Goal: Transaction & Acquisition: Purchase product/service

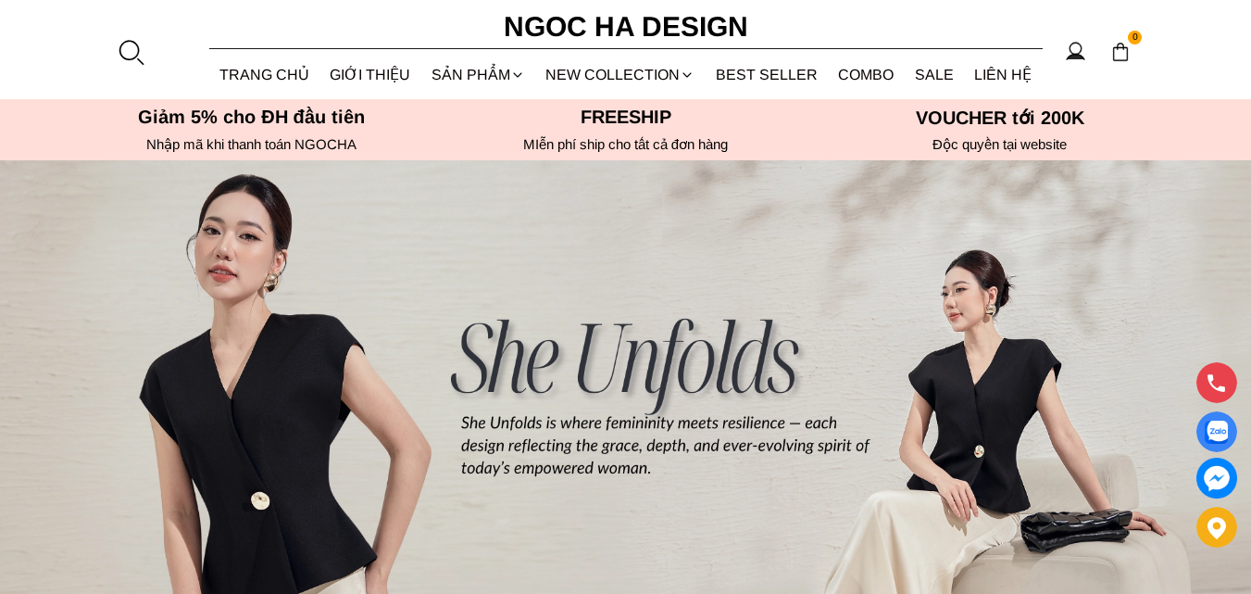
click at [132, 47] on div at bounding box center [131, 52] width 28 height 28
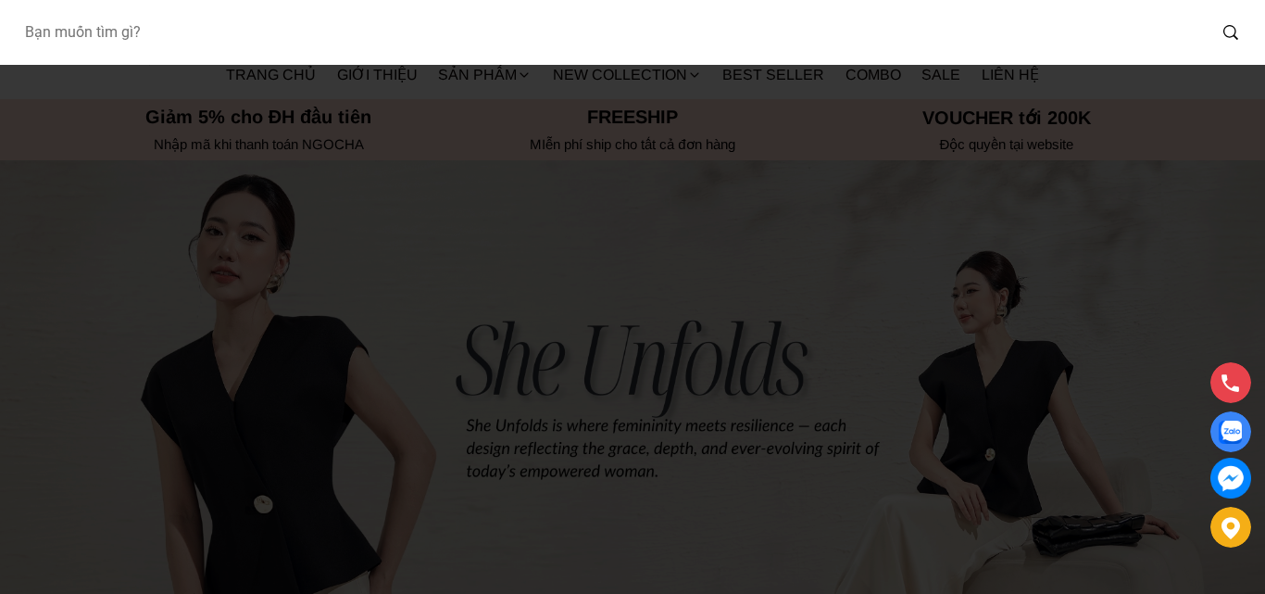
click at [158, 35] on input "Input search Bạn muốn tìm gì?" at bounding box center [607, 32] width 1197 height 43
type input "q061"
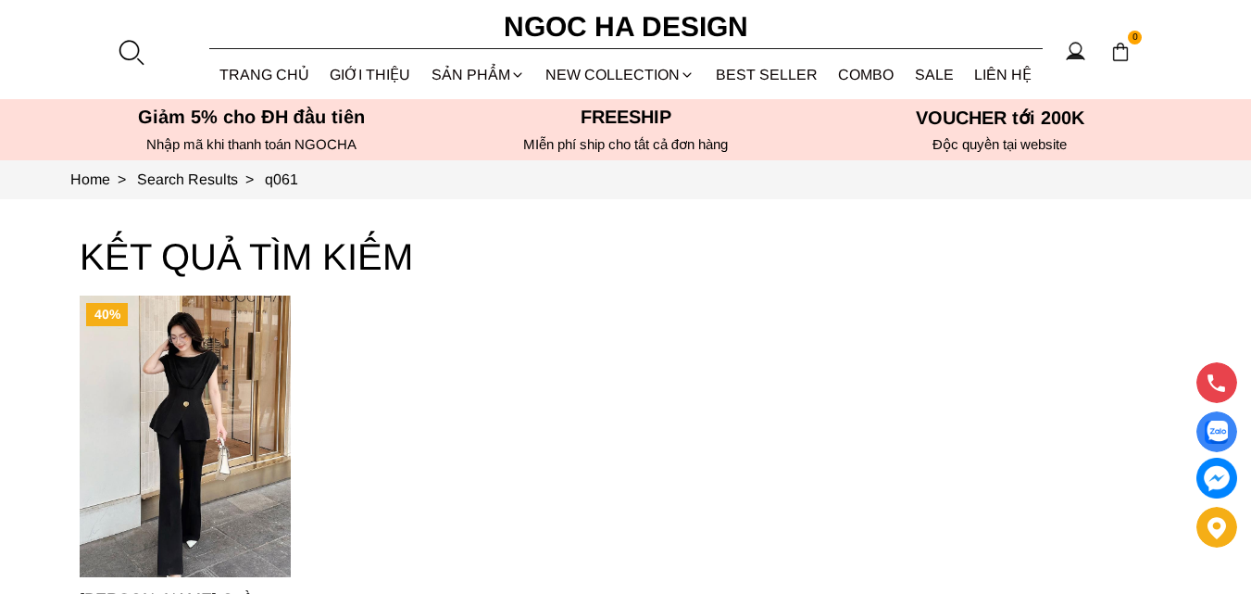
scroll to position [278, 0]
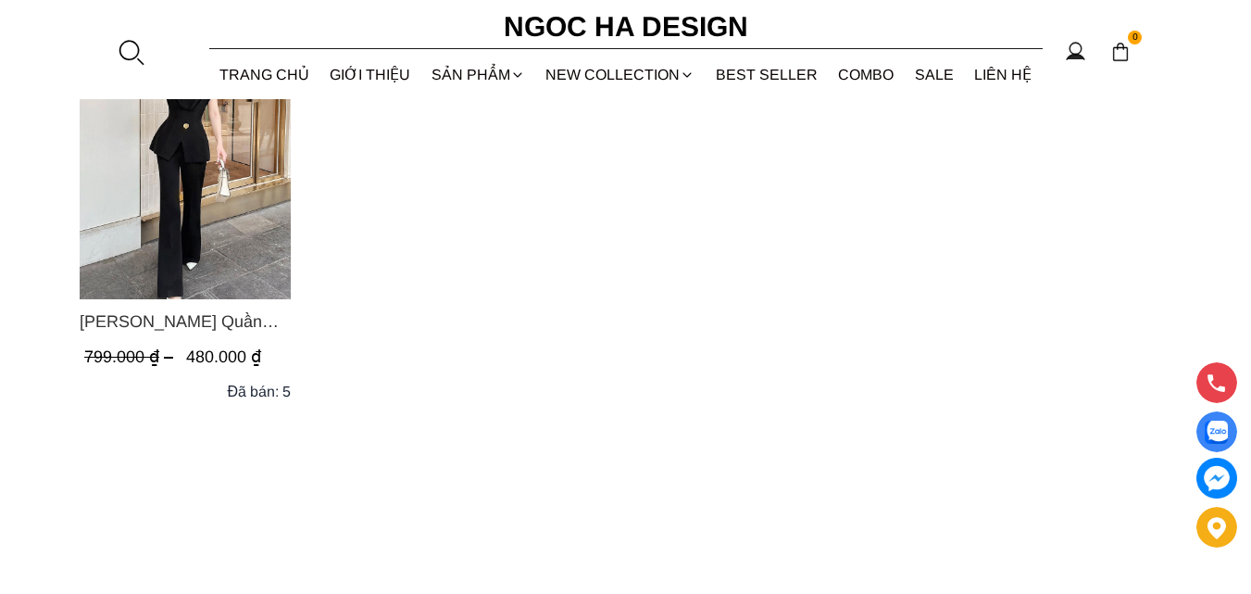
click at [132, 46] on div at bounding box center [131, 52] width 28 height 28
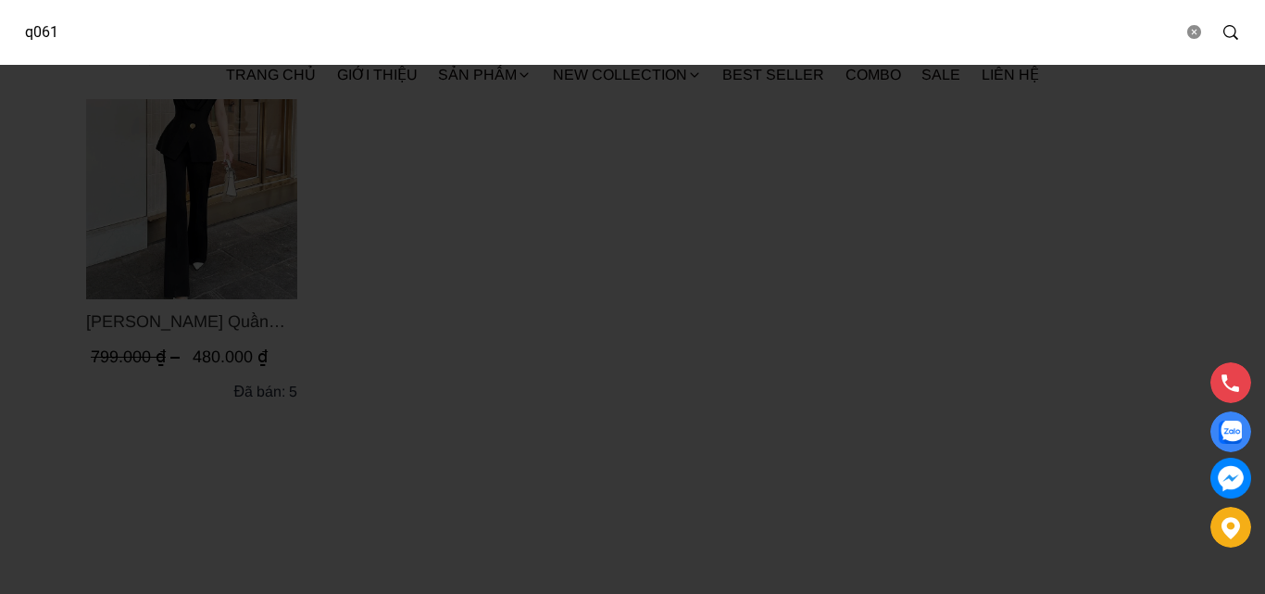
click at [99, 27] on input "q061" at bounding box center [595, 32] width 1173 height 43
type input "d961"
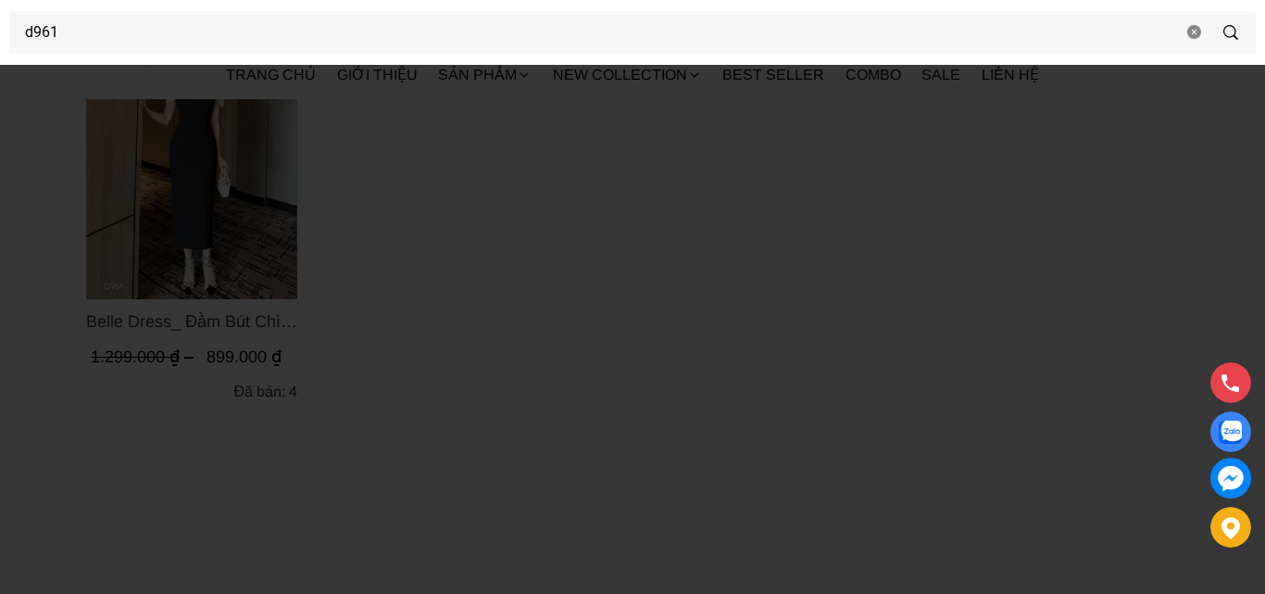
click at [158, 174] on div at bounding box center [632, 297] width 1265 height 594
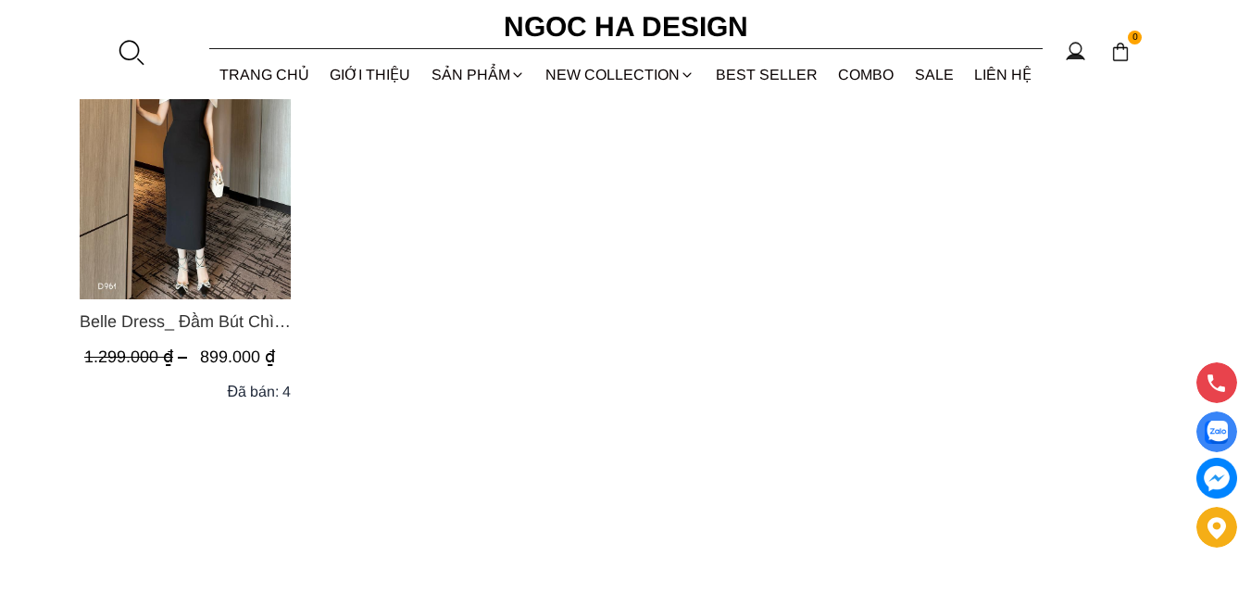
click at [174, 187] on img "Product image - Belle Dress_ Đầm Bút Chì Đen Phối Choàng Vai May Ly Màu Trắng K…" at bounding box center [185, 159] width 211 height 282
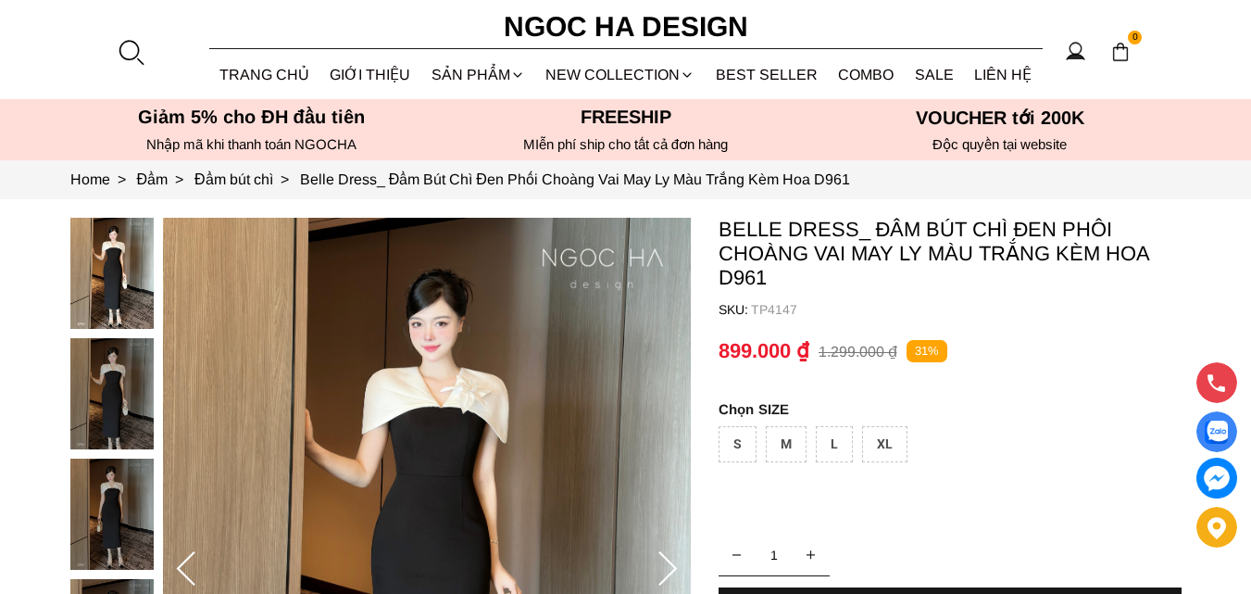
click at [110, 371] on img at bounding box center [111, 393] width 83 height 111
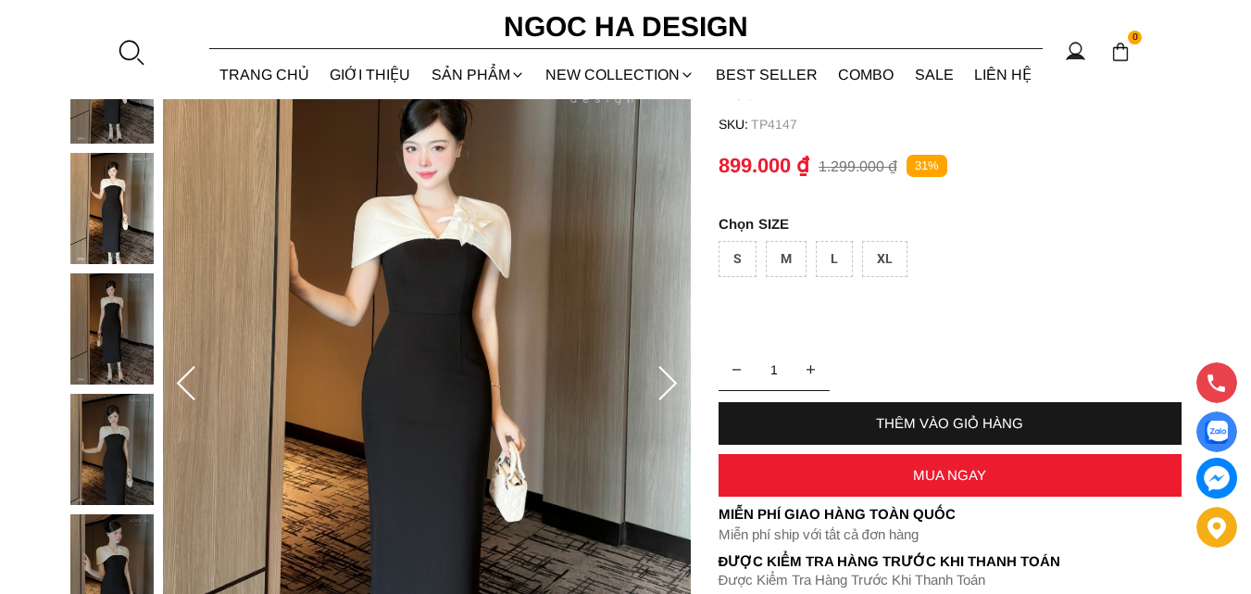
scroll to position [370, 0]
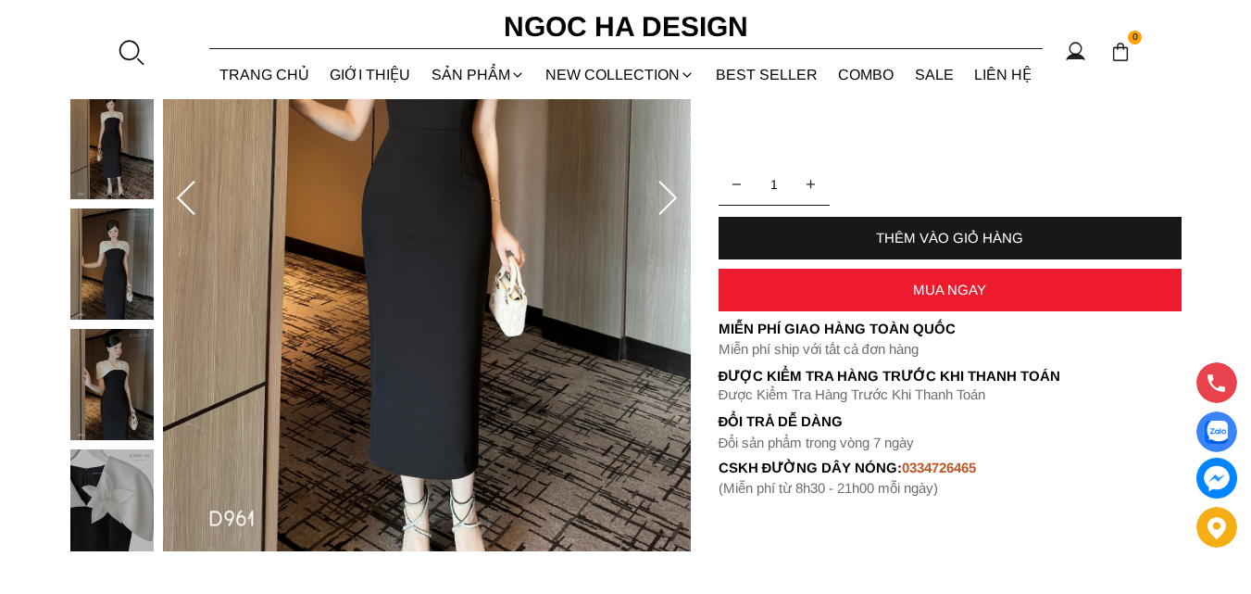
click at [129, 496] on img at bounding box center [111, 504] width 83 height 111
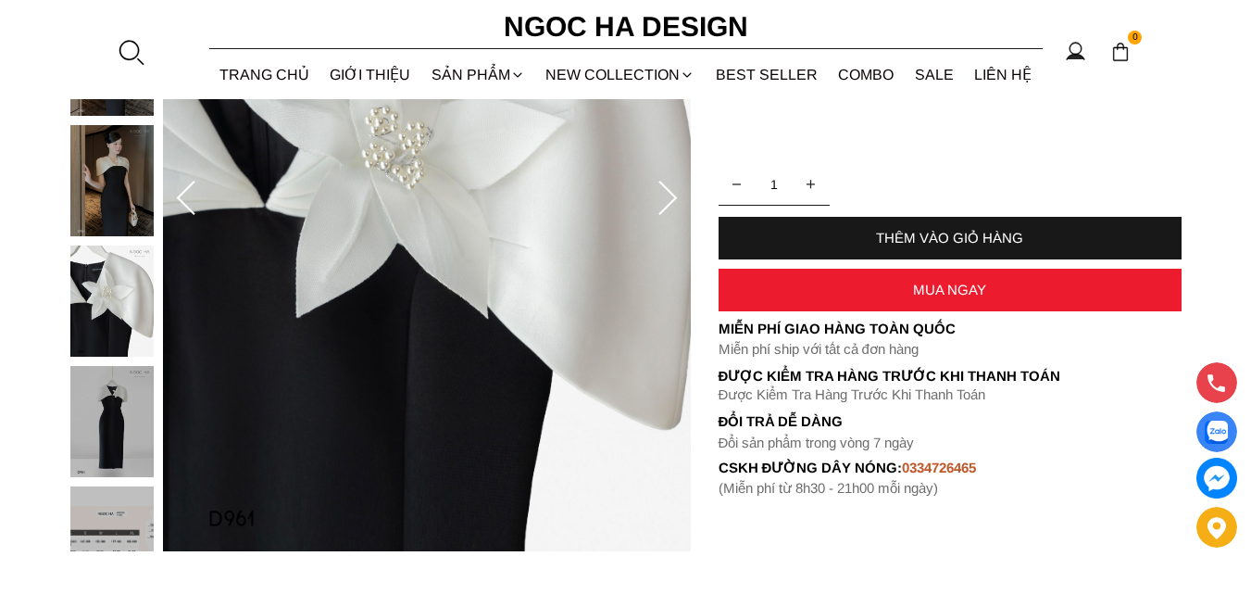
scroll to position [185, 0]
